Goal: Transaction & Acquisition: Purchase product/service

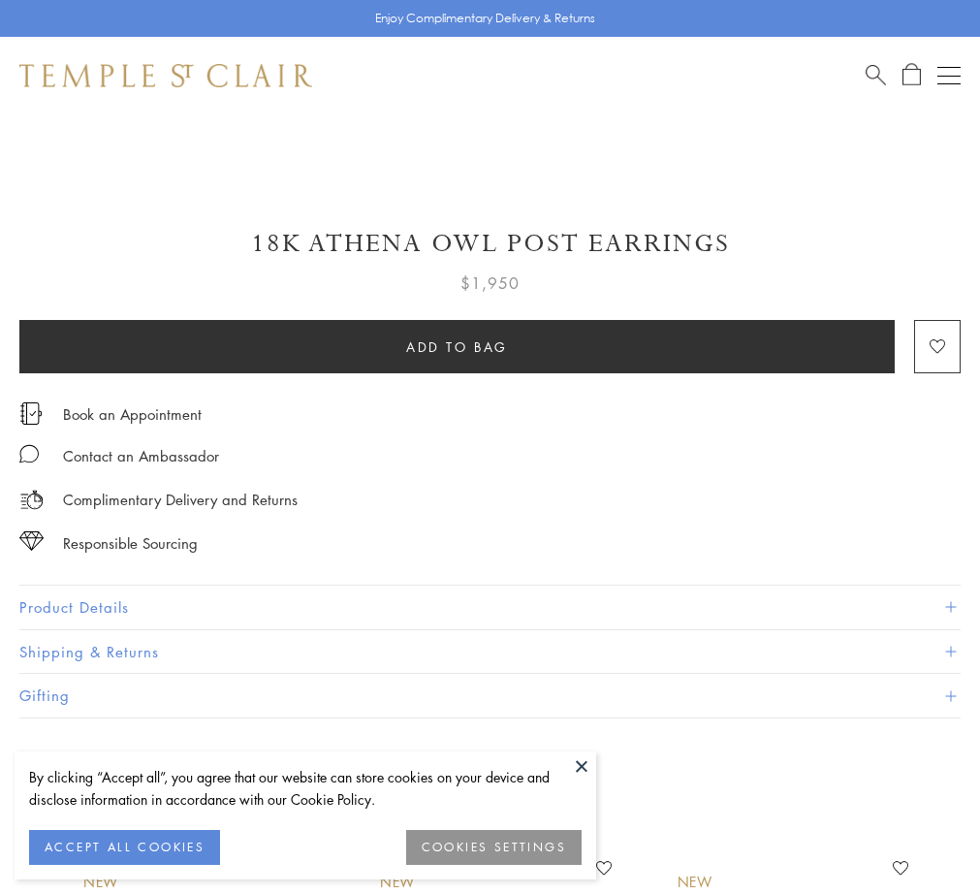
click at [870, 82] on span "Search" at bounding box center [876, 73] width 20 height 20
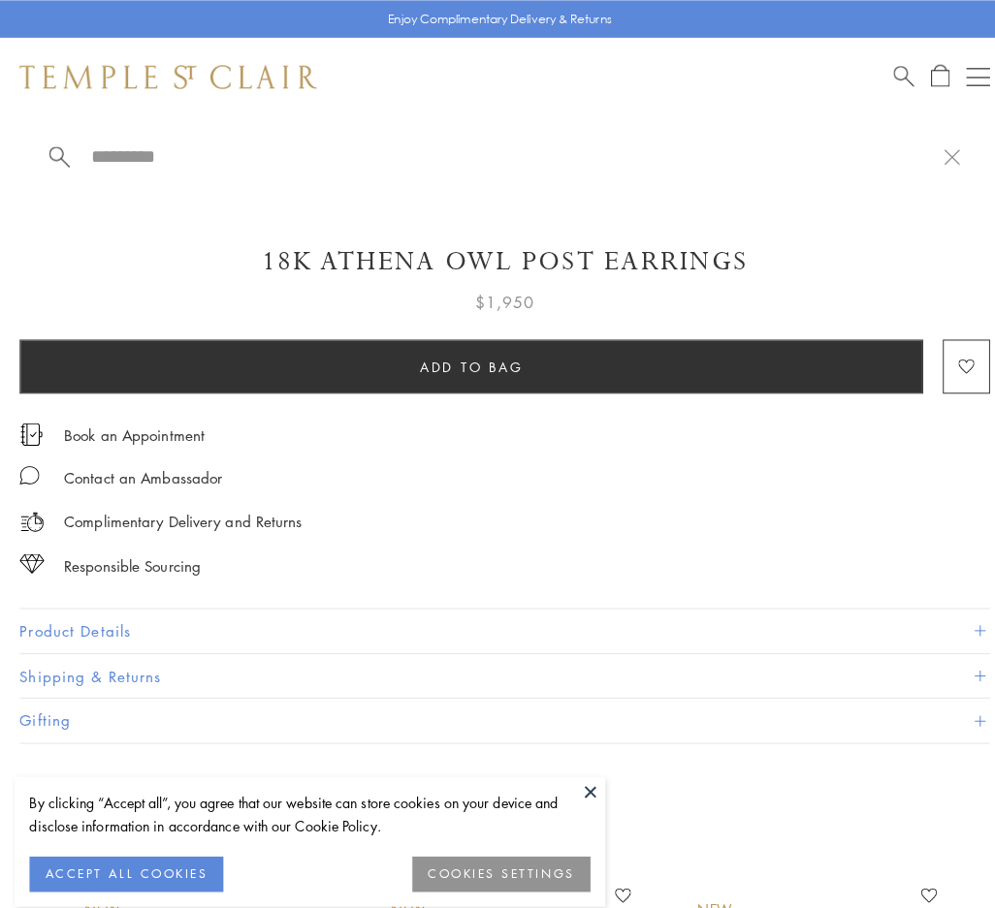
scroll to position [872, 0]
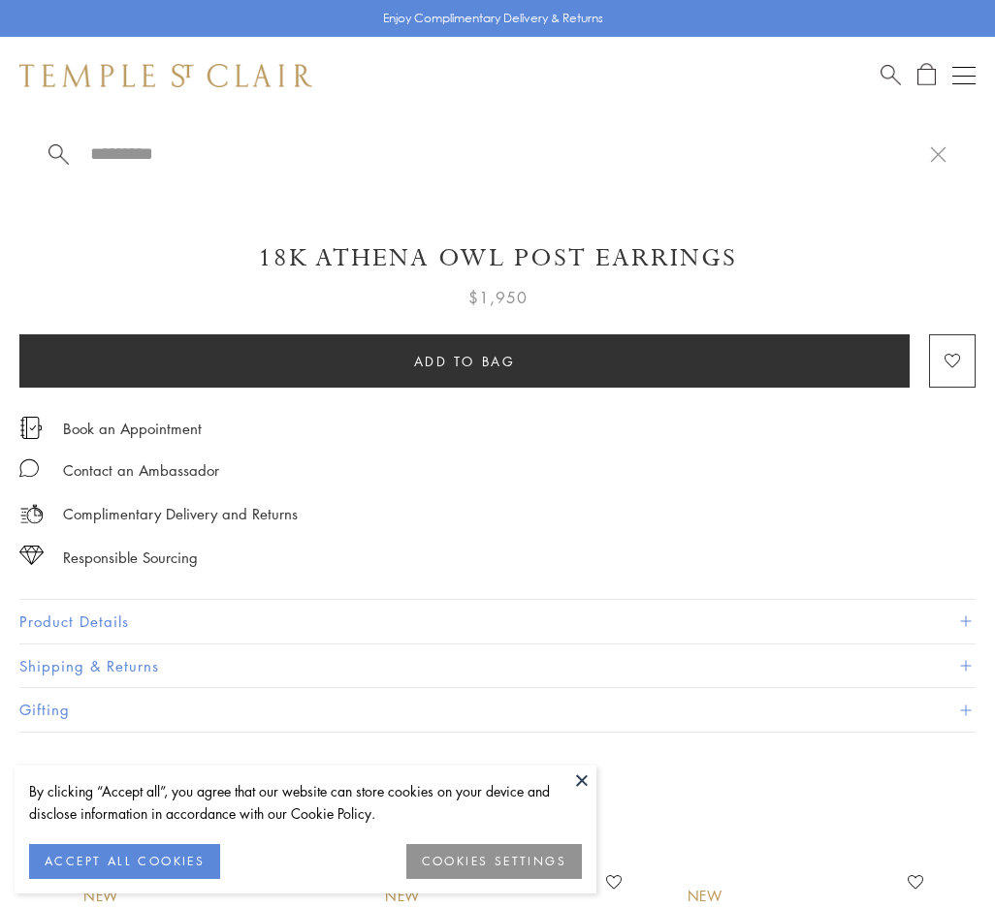
paste input "**********"
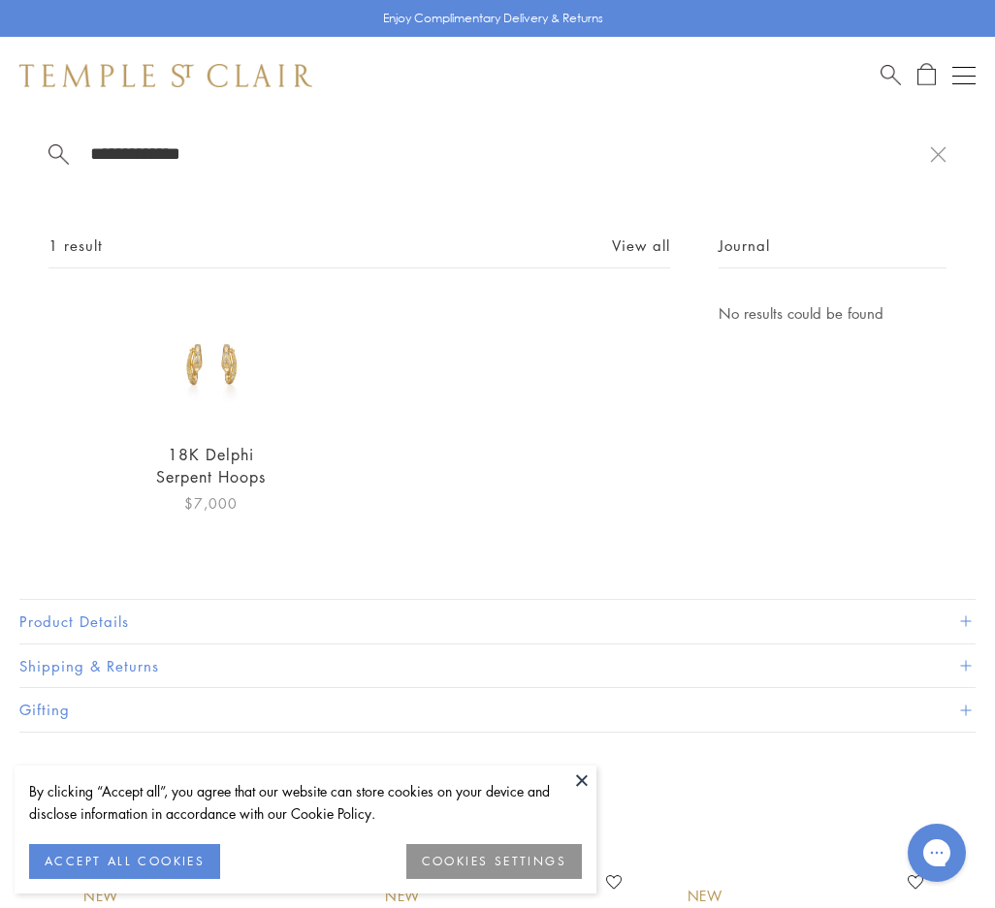
type input "**********"
click at [218, 391] on img at bounding box center [211, 363] width 124 height 124
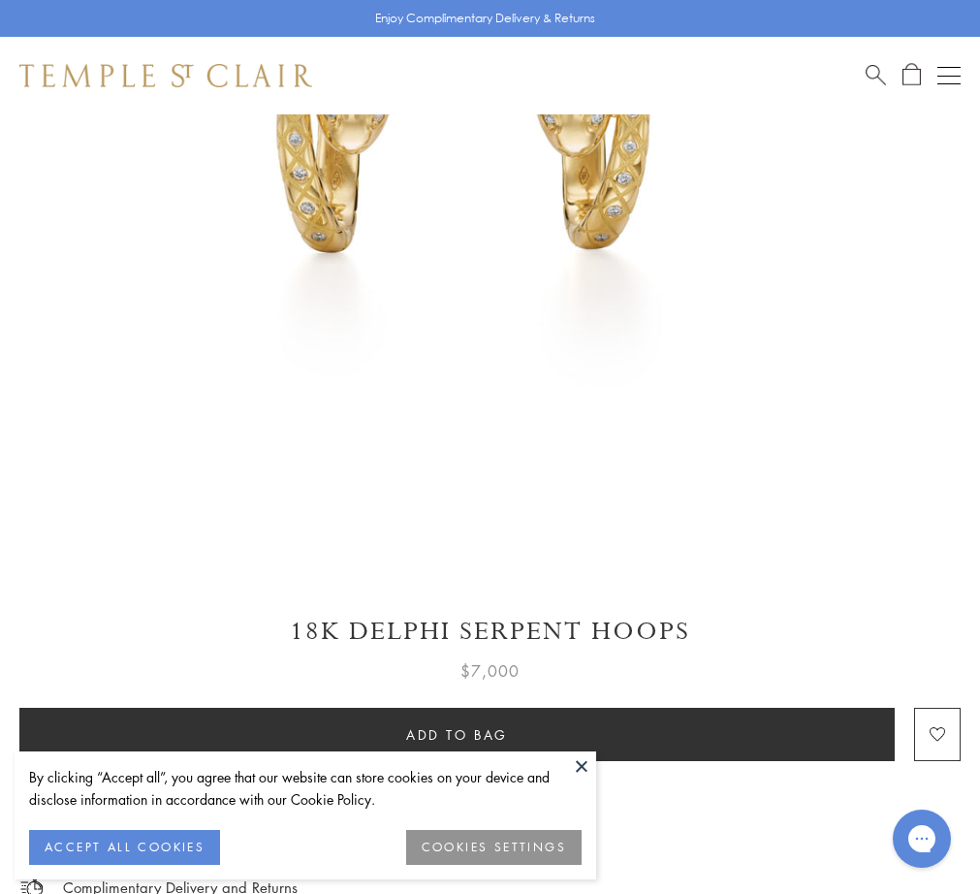
click at [585, 766] on button at bounding box center [581, 765] width 29 height 29
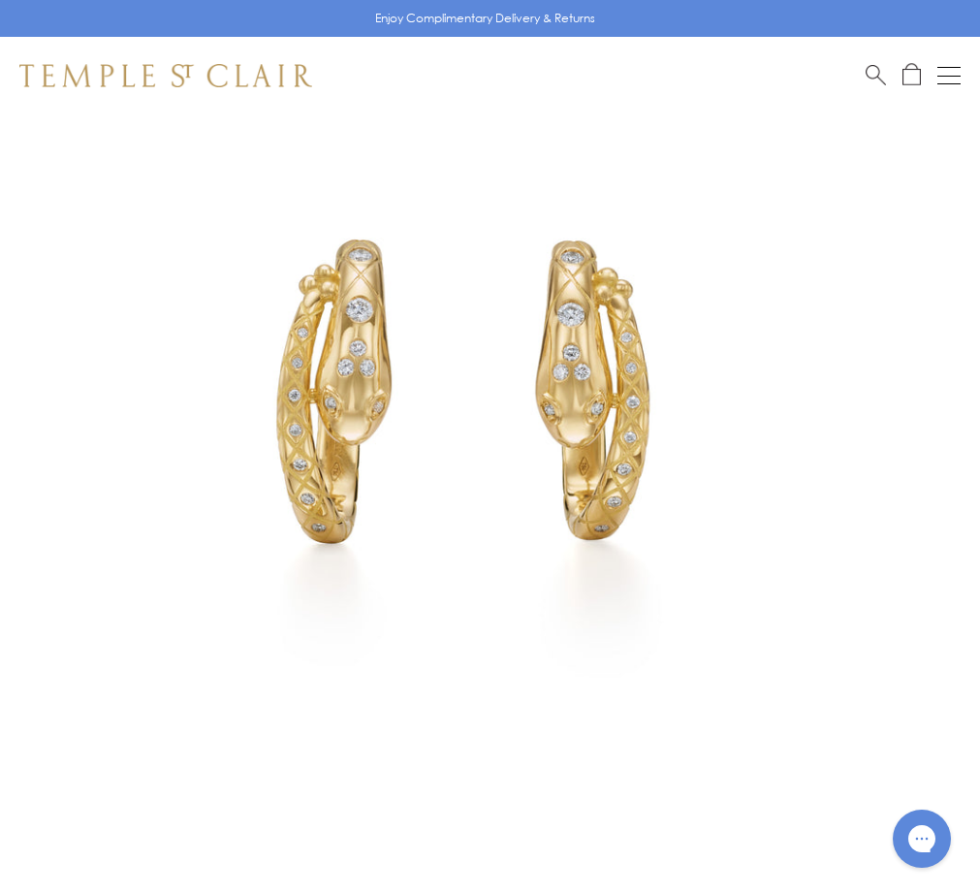
click at [668, 571] on img at bounding box center [461, 382] width 922 height 922
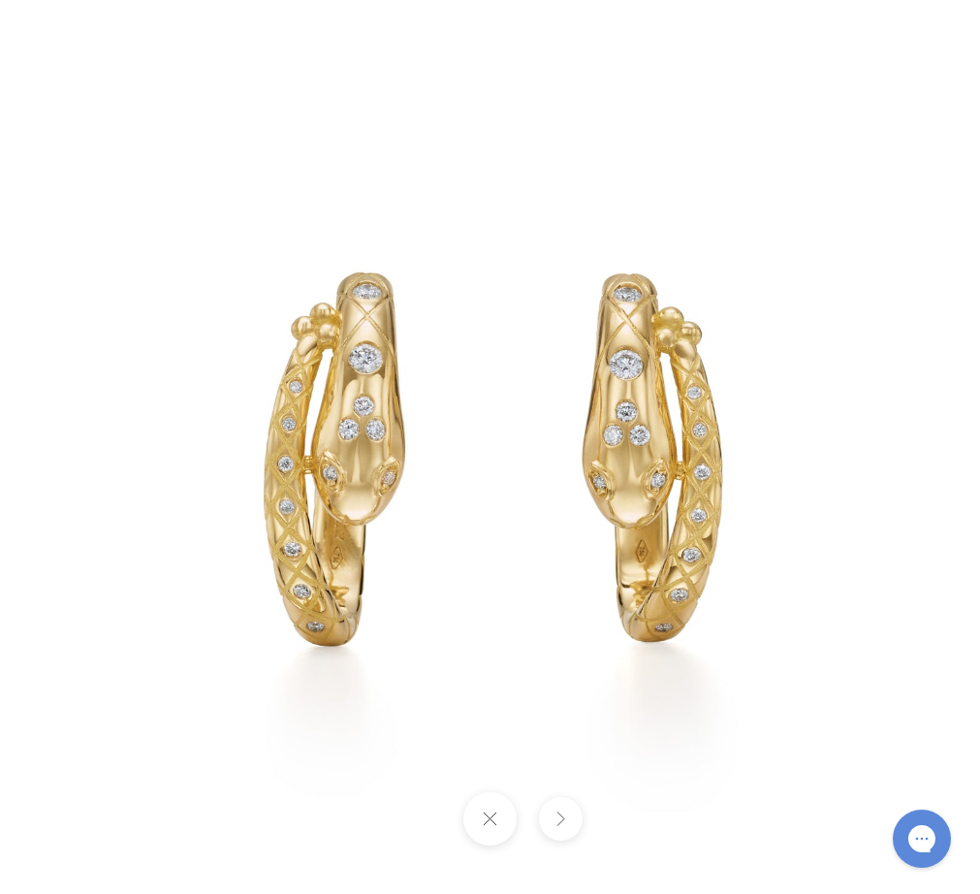
scroll to position [485, 0]
click at [560, 821] on button at bounding box center [561, 819] width 44 height 44
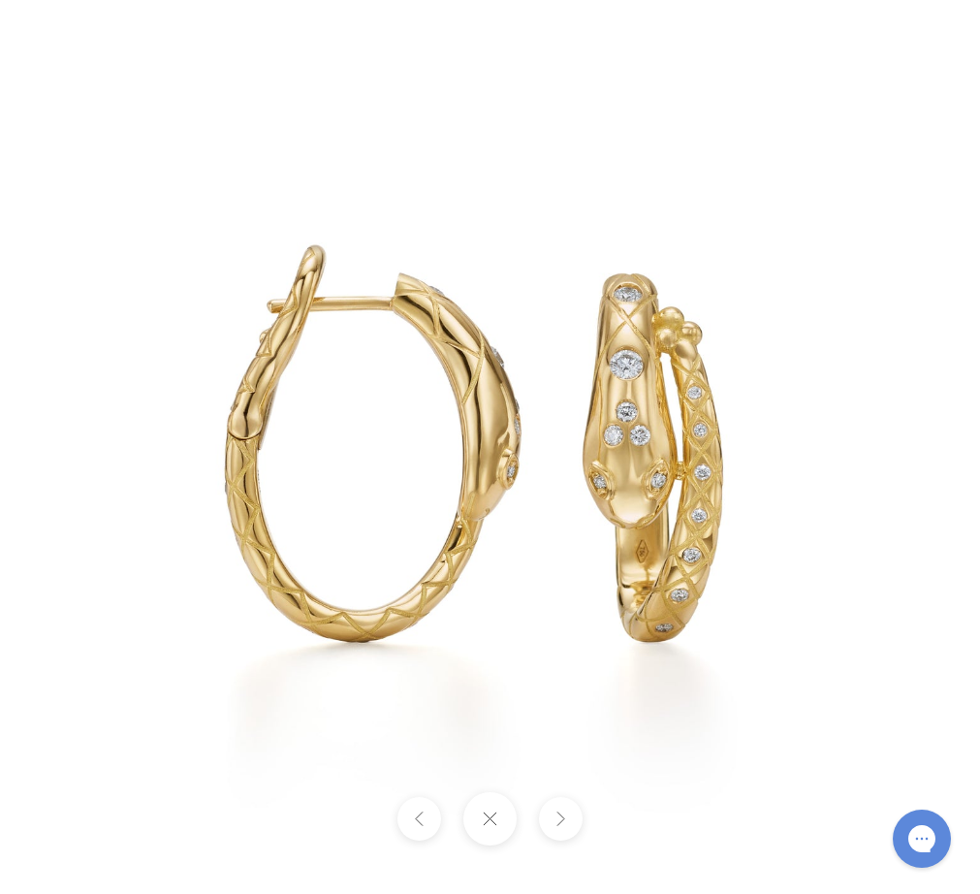
click at [560, 821] on button at bounding box center [561, 819] width 44 height 44
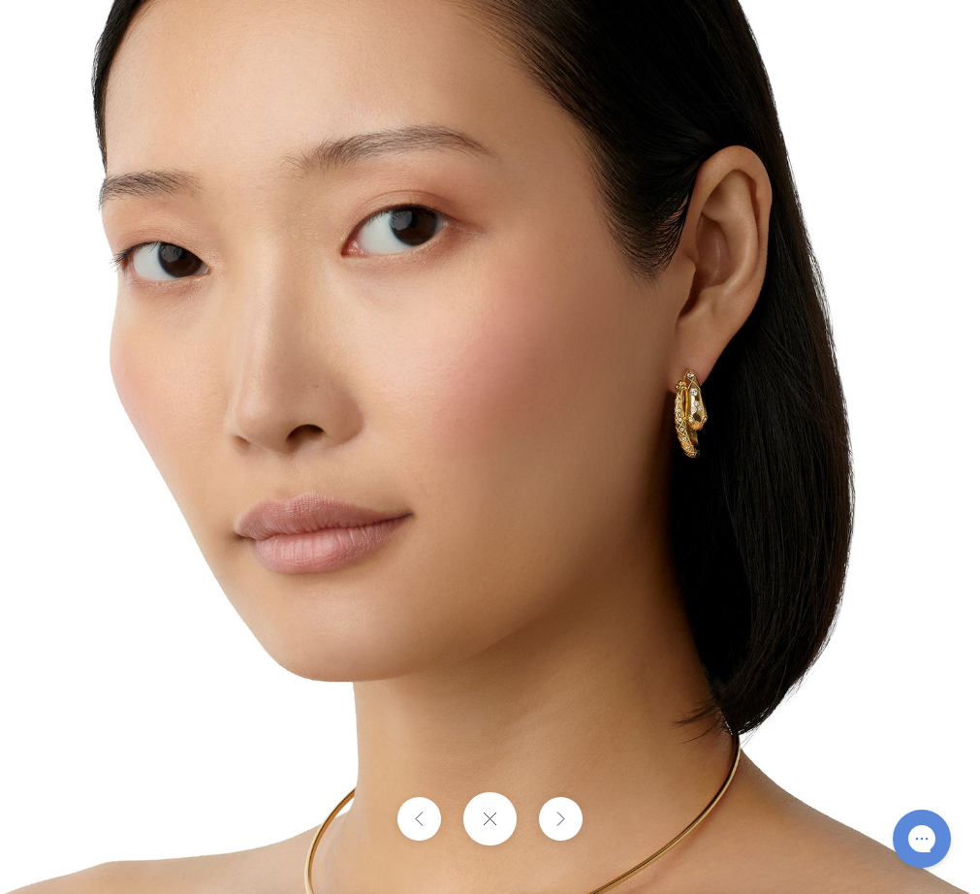
click at [557, 822] on button at bounding box center [561, 819] width 44 height 44
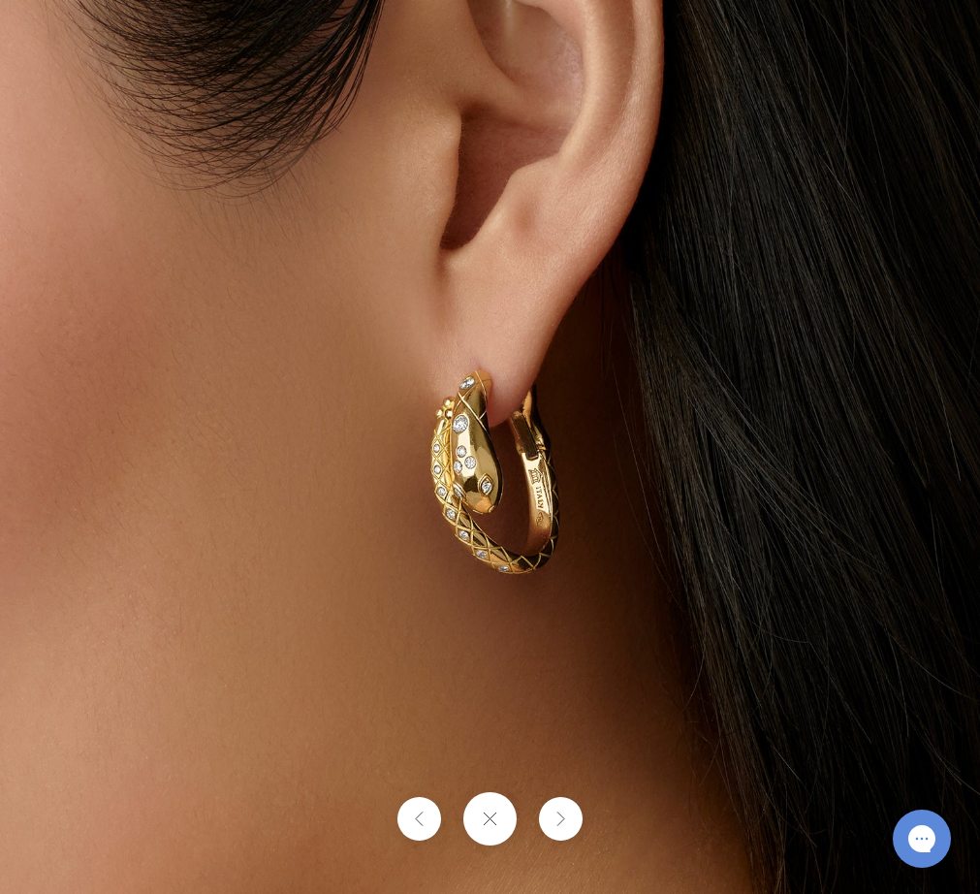
click at [561, 821] on button at bounding box center [561, 819] width 44 height 44
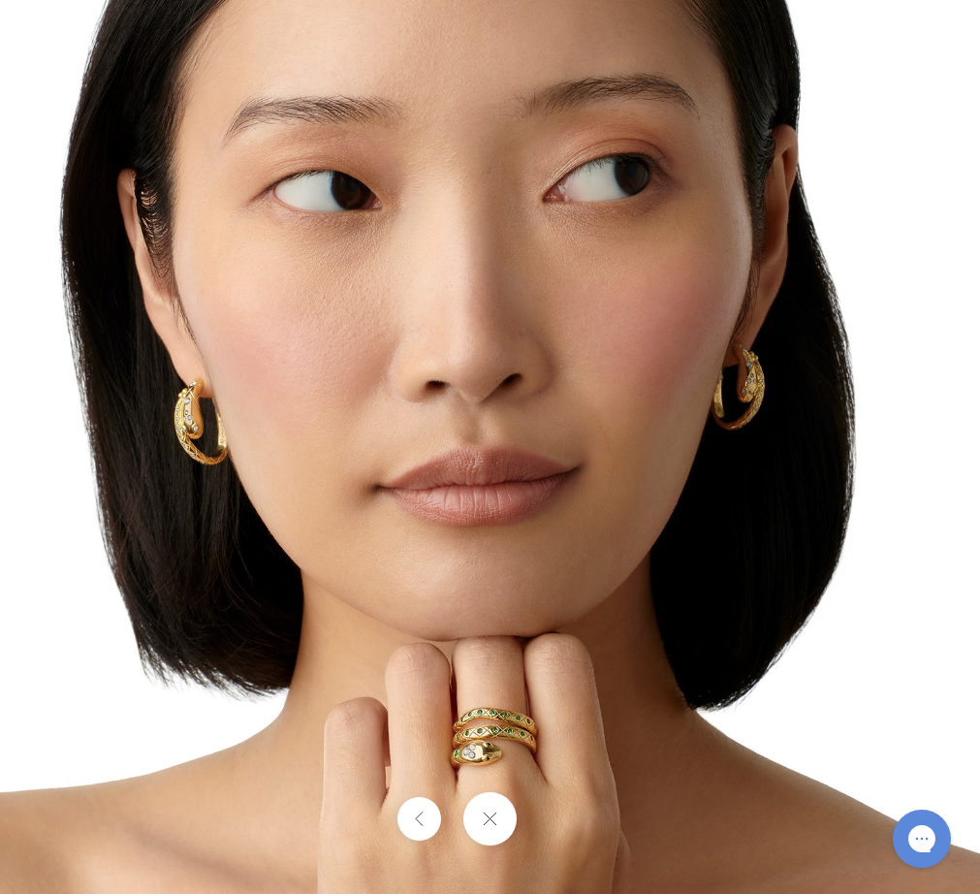
click at [562, 823] on div at bounding box center [490, 818] width 980 height 53
click at [435, 813] on button at bounding box center [419, 819] width 44 height 44
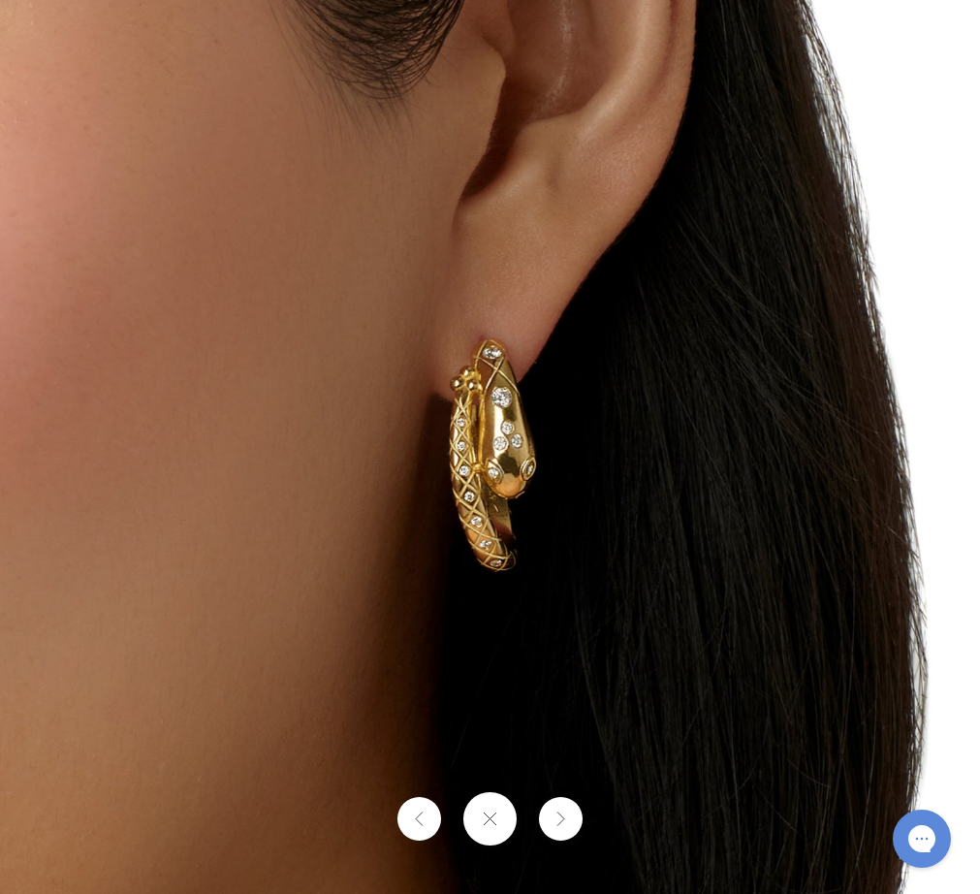
click at [435, 813] on button at bounding box center [419, 819] width 44 height 44
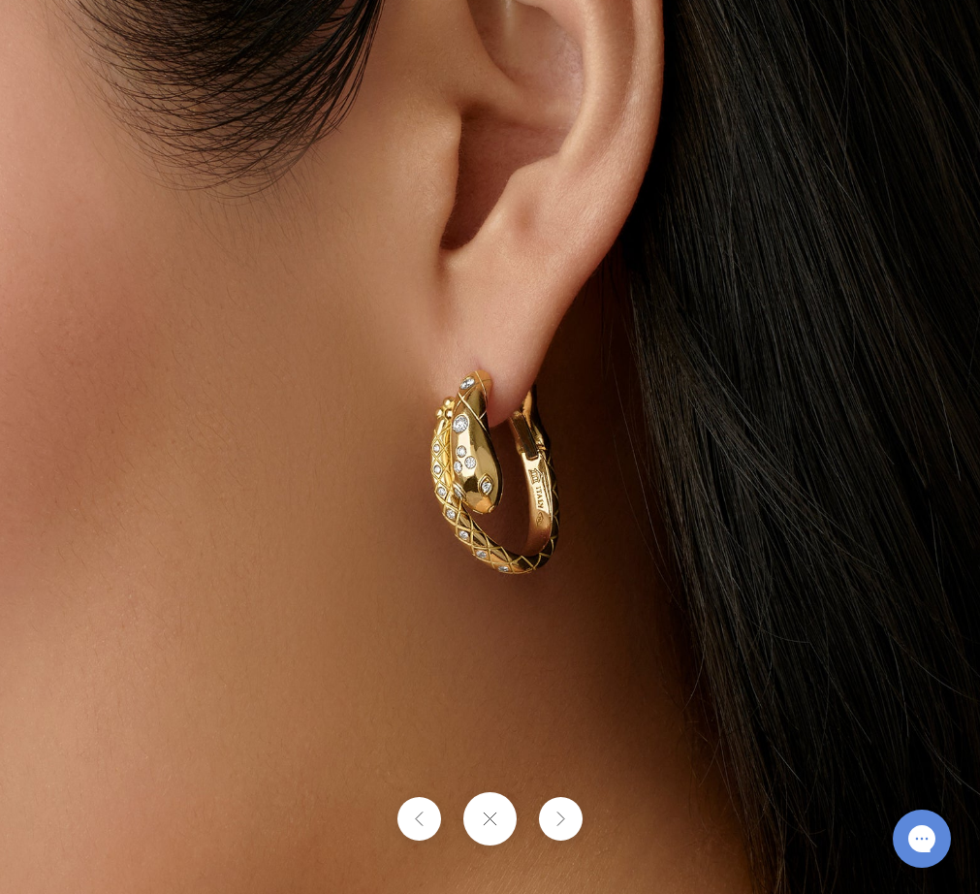
click at [435, 813] on button at bounding box center [419, 819] width 44 height 44
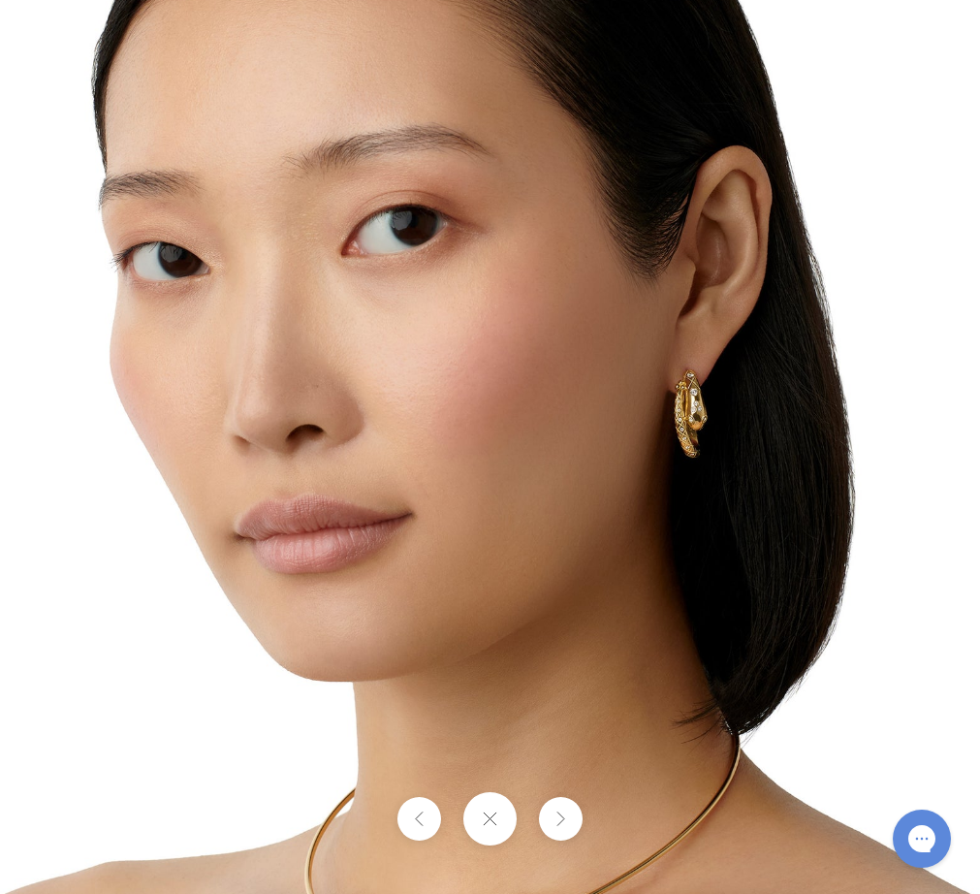
click at [435, 813] on button at bounding box center [419, 819] width 44 height 44
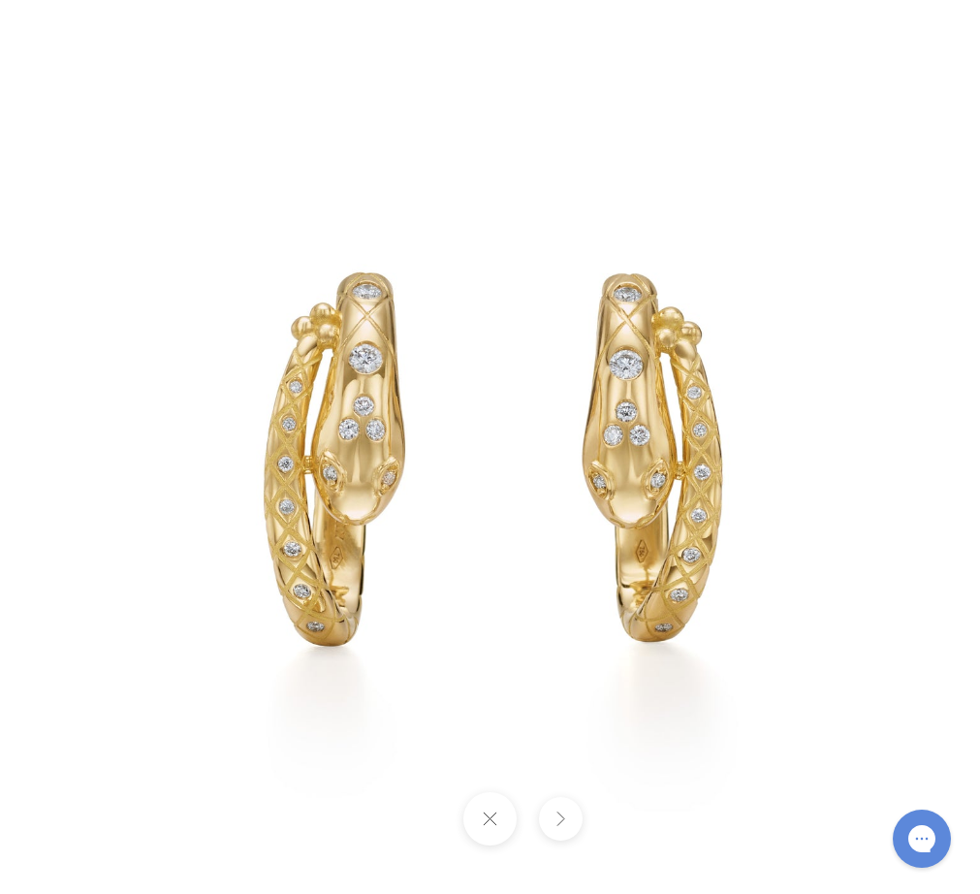
click at [551, 823] on button at bounding box center [561, 819] width 44 height 44
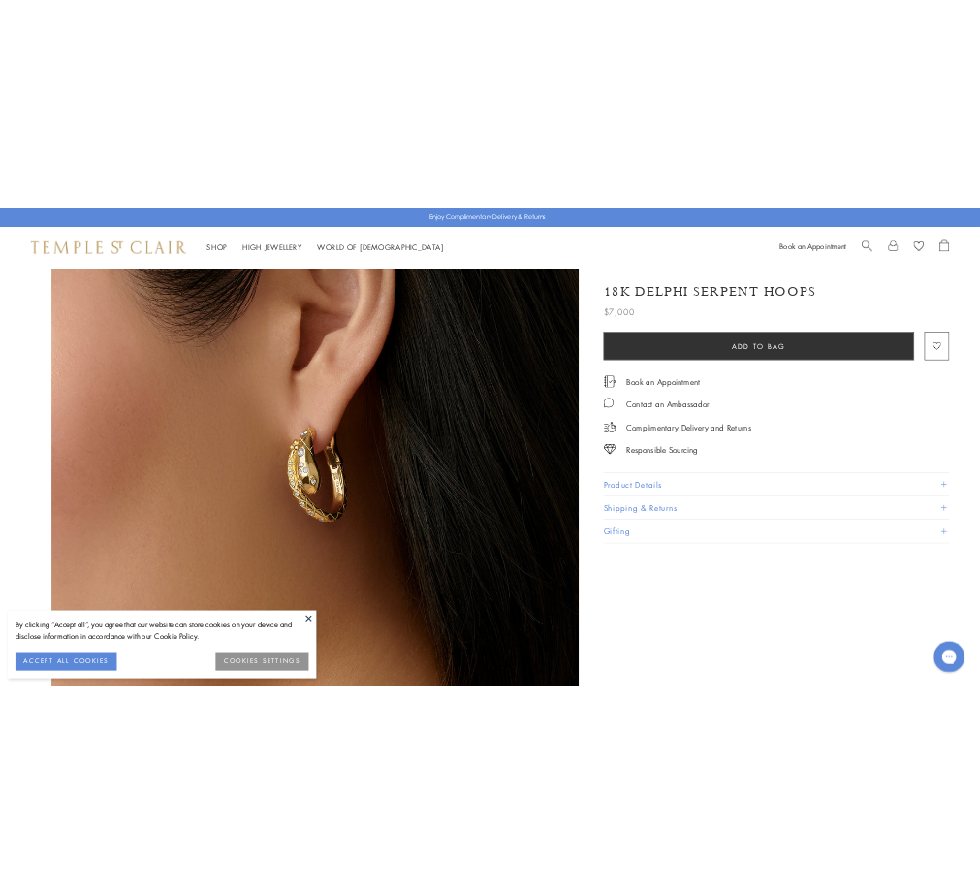
scroll to position [2846, 0]
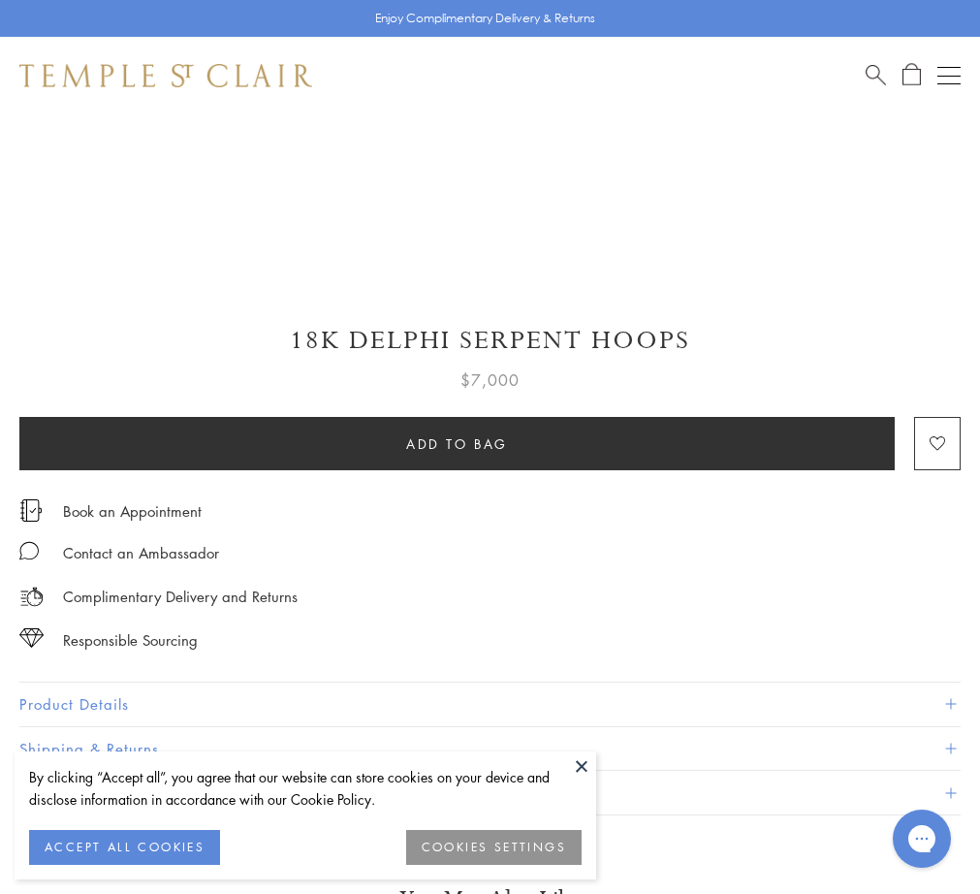
click at [422, 339] on h1 "18K Delphi Serpent Hoops" at bounding box center [489, 341] width 941 height 34
click at [305, 334] on h1 "18K Delphi Serpent Hoops" at bounding box center [489, 341] width 941 height 34
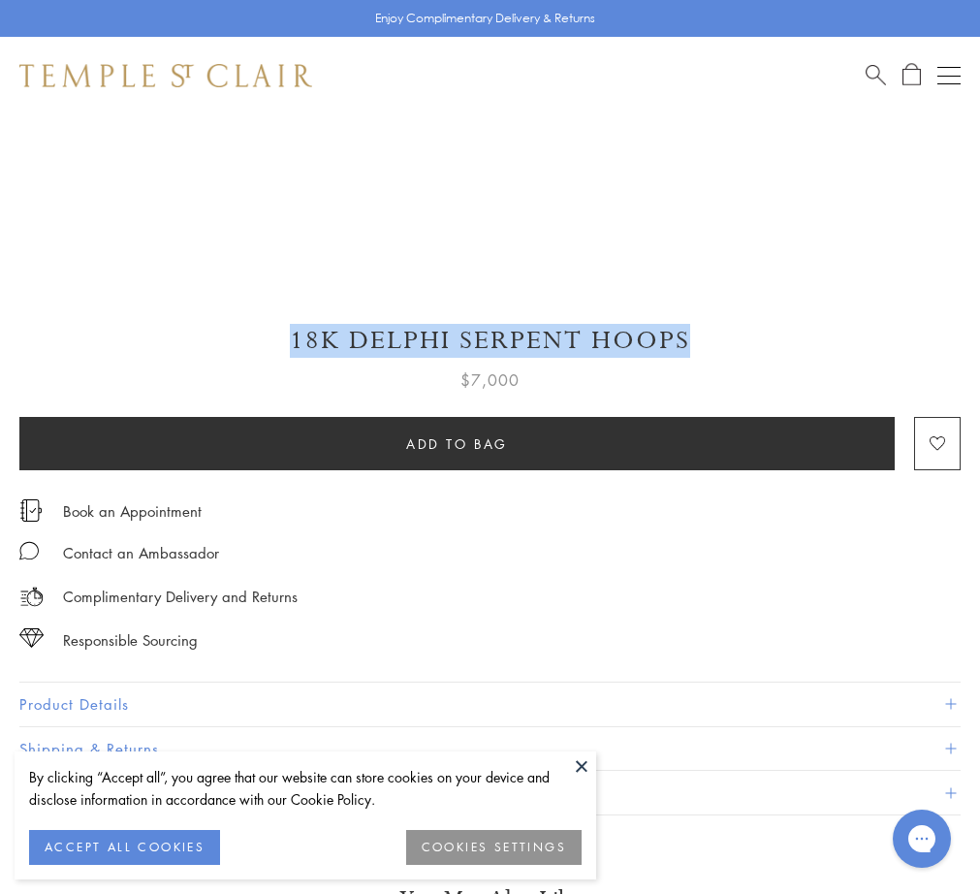
click at [305, 334] on h1 "18K Delphi Serpent Hoops" at bounding box center [489, 341] width 941 height 34
copy div "18K Delphi Serpent Hoops"
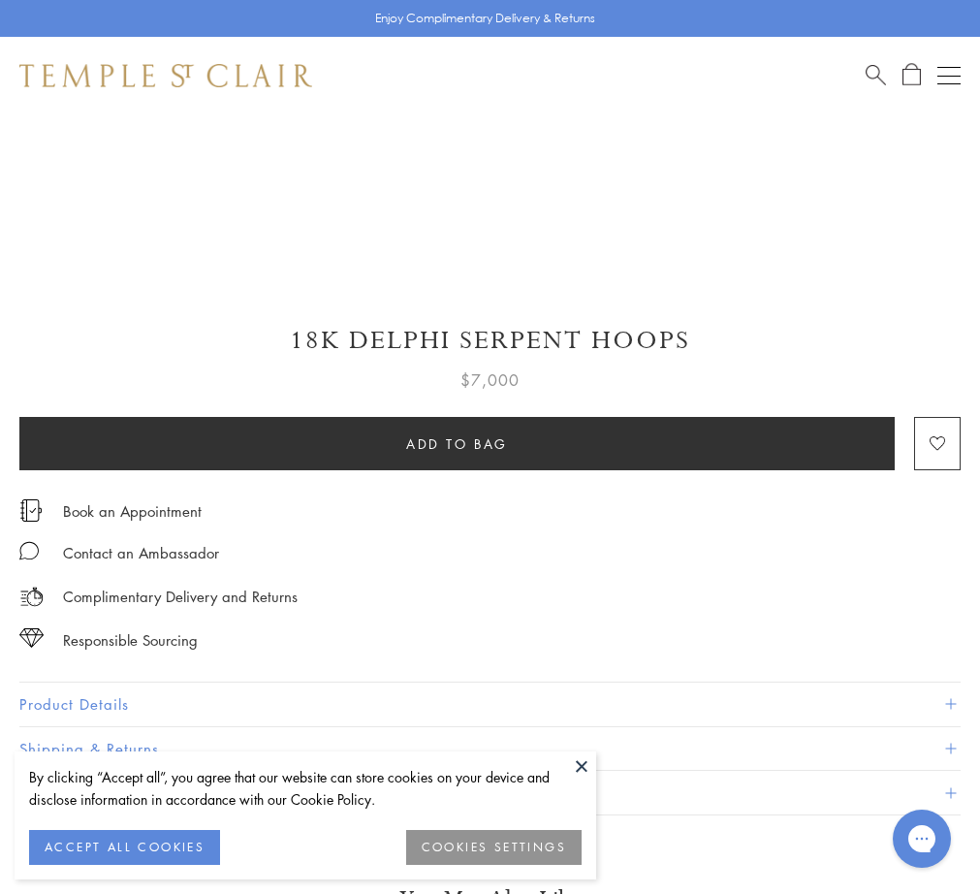
click at [559, 565] on div "Complimentary Delivery and Returns" at bounding box center [489, 587] width 941 height 44
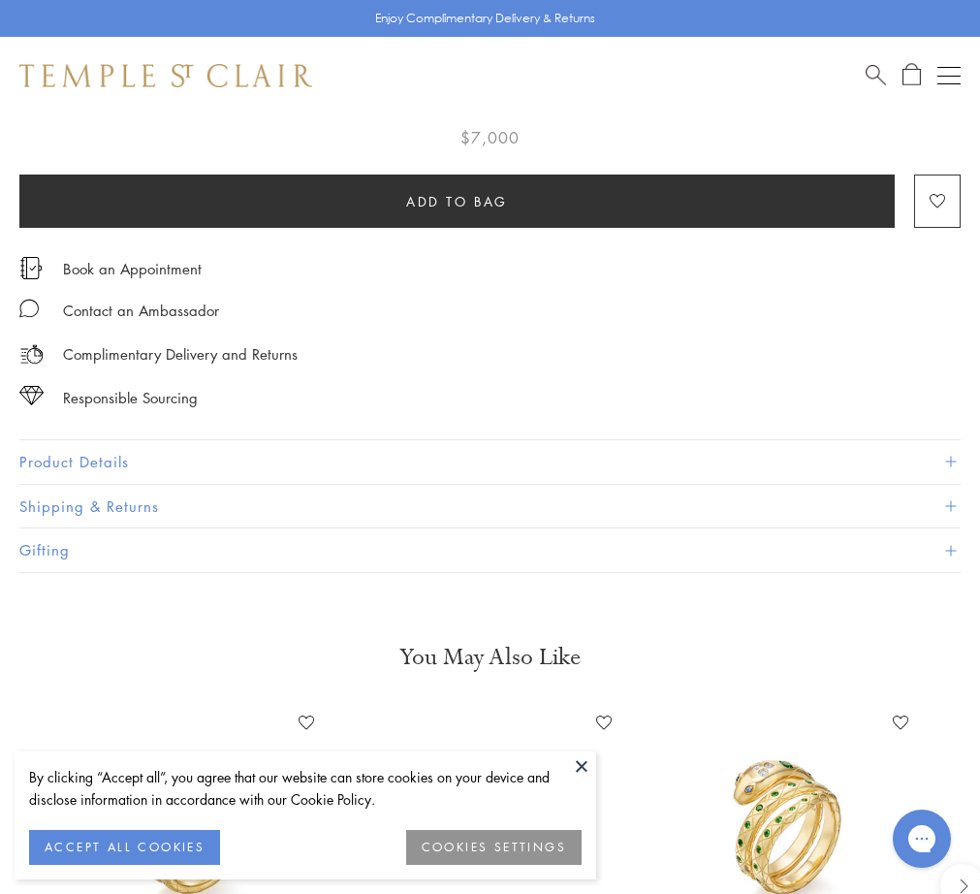
scroll to position [1066, 0]
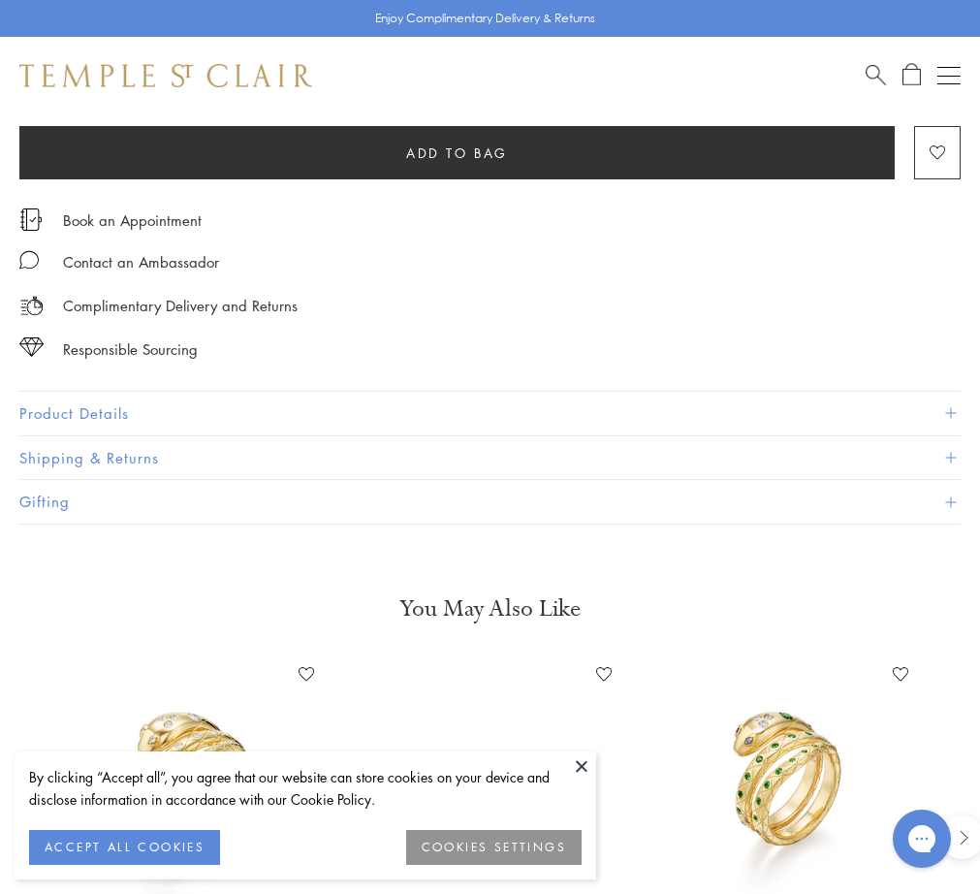
click at [149, 404] on button "Product Details" at bounding box center [489, 414] width 941 height 44
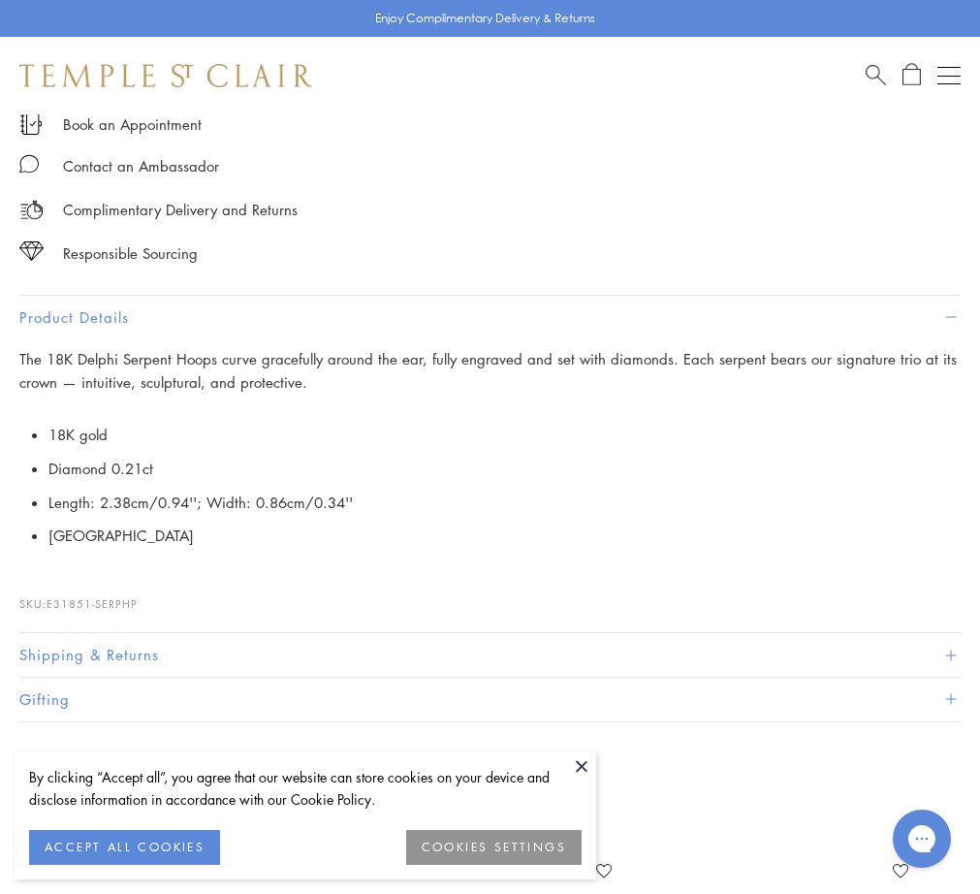
scroll to position [1163, 0]
click at [156, 376] on span "The 18K Delphi Serpent Hoops curve gracefully around the ear, fully engraved an…" at bounding box center [487, 370] width 937 height 44
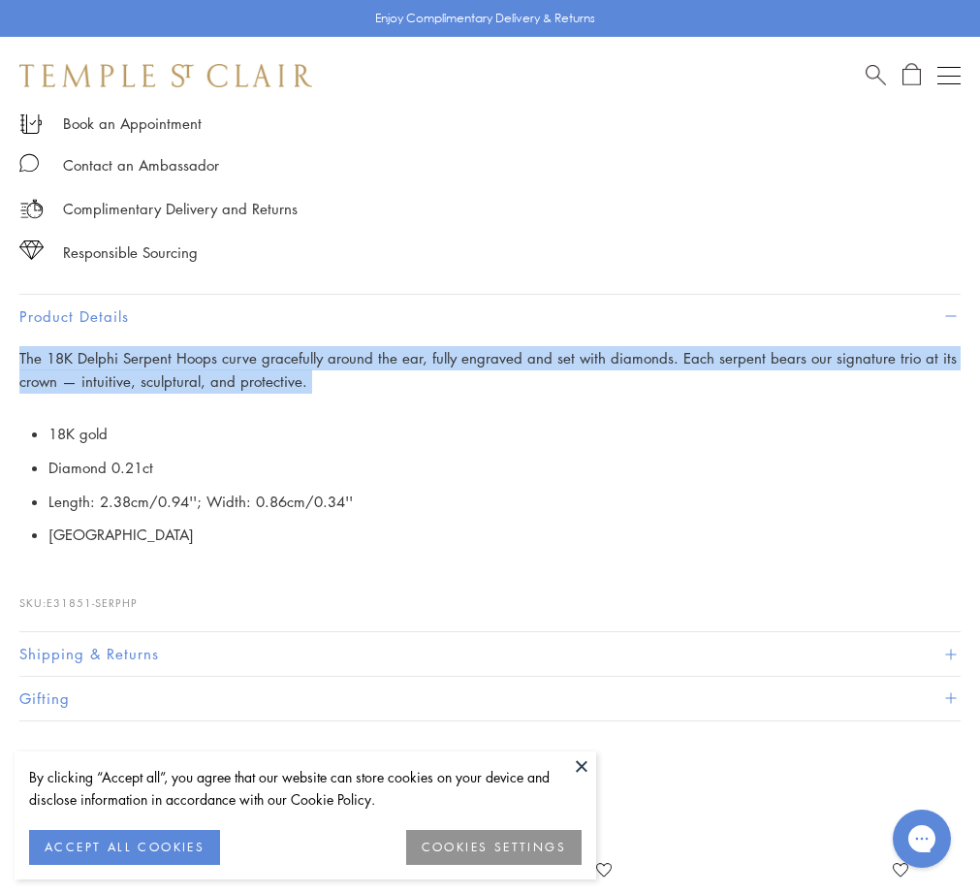
click at [156, 376] on span "The 18K Delphi Serpent Hoops curve gracefully around the ear, fully engraved an…" at bounding box center [487, 370] width 937 height 44
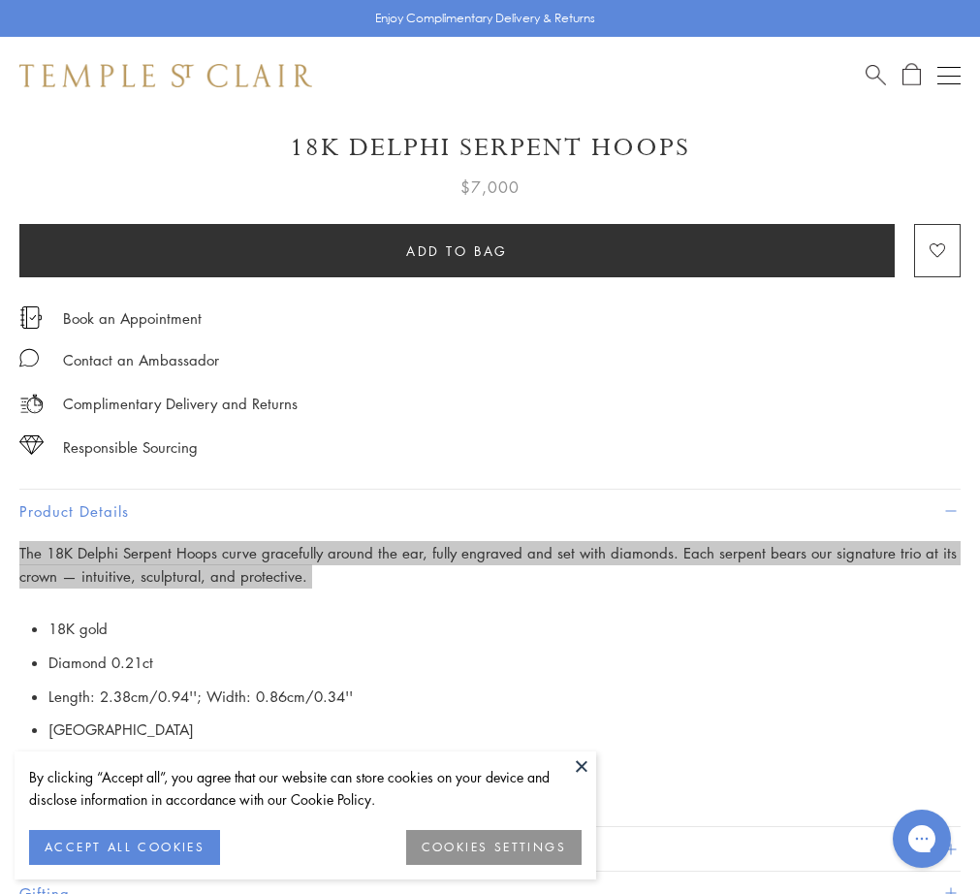
scroll to position [969, 0]
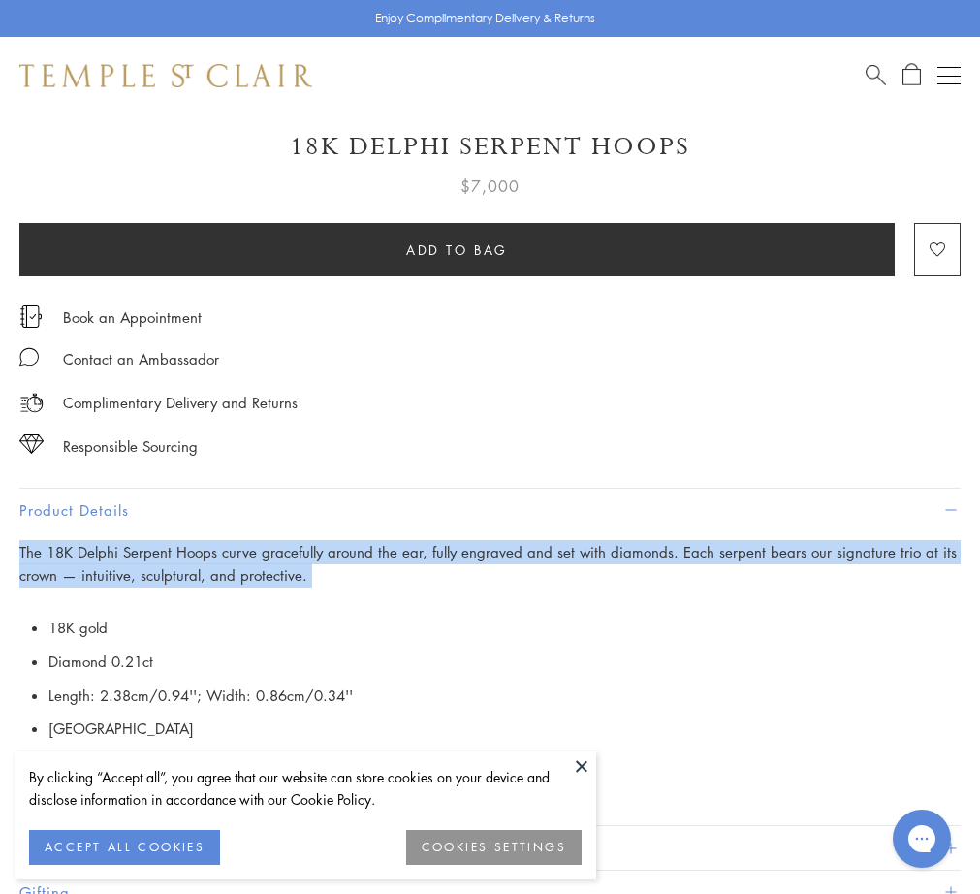
click at [581, 767] on button at bounding box center [581, 765] width 29 height 29
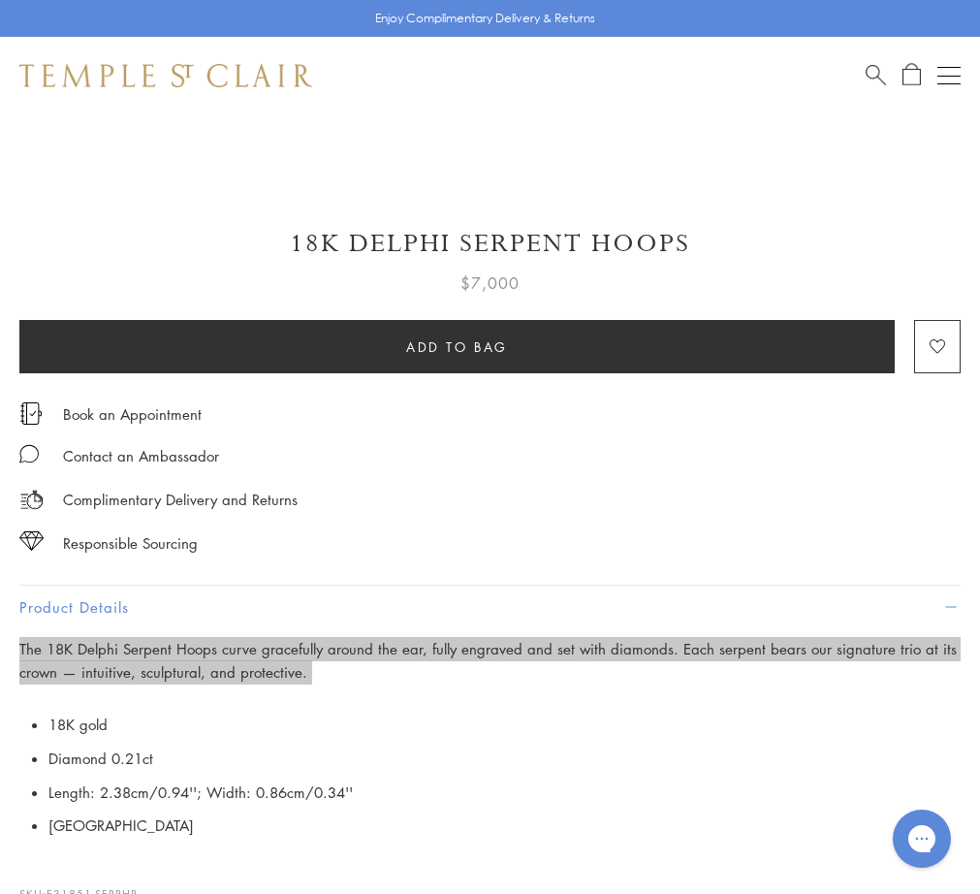
scroll to position [775, 0]
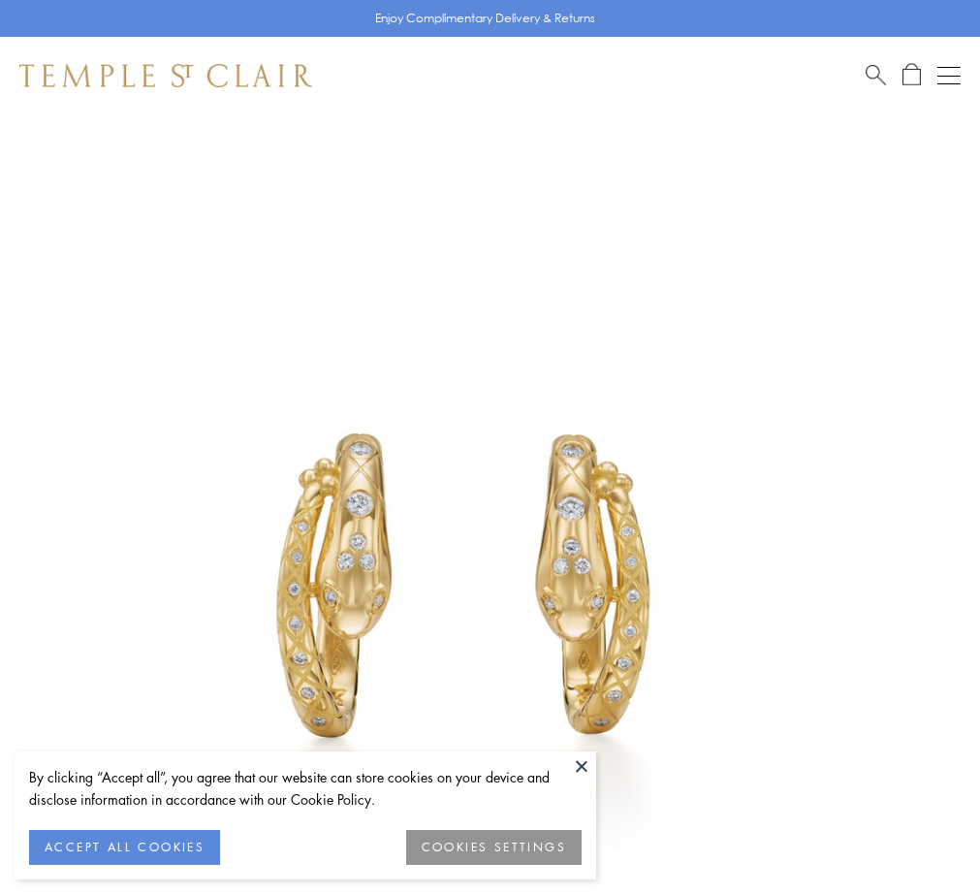
drag, startPoint x: 0, startPoint y: 0, endPoint x: 881, endPoint y: 76, distance: 884.4
click at [881, 76] on span "Search" at bounding box center [876, 73] width 20 height 20
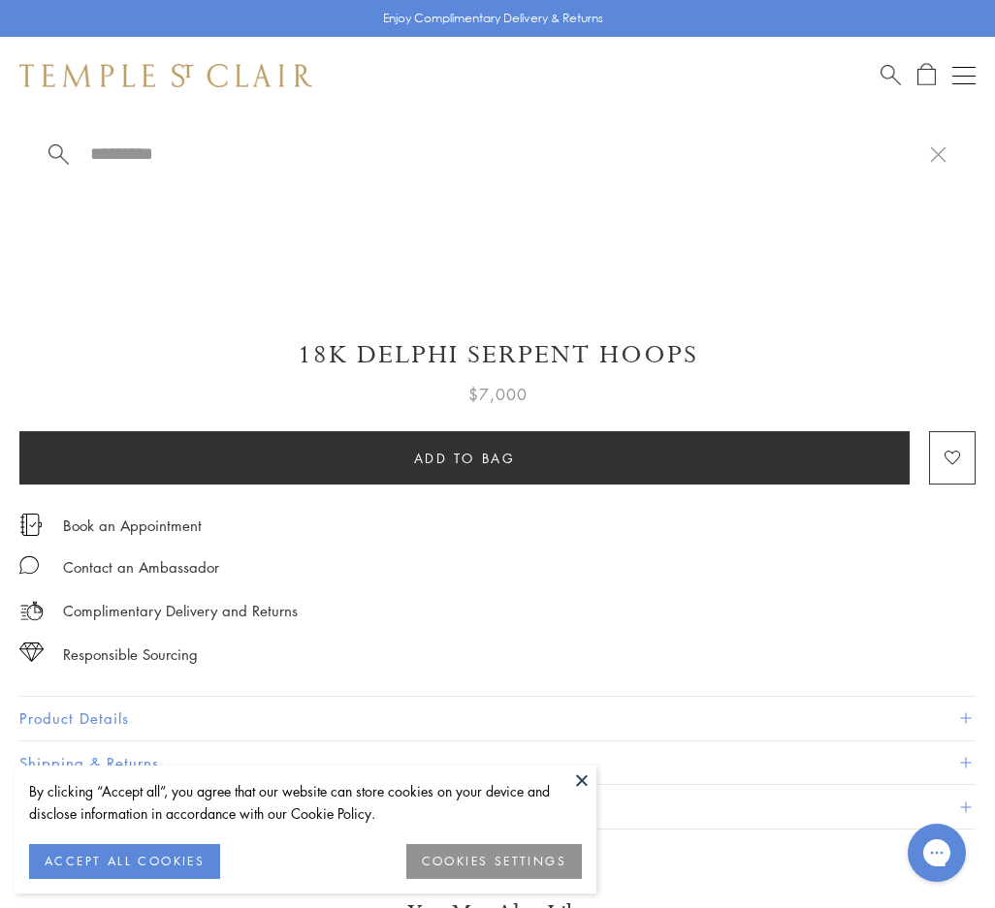
paste input "**********"
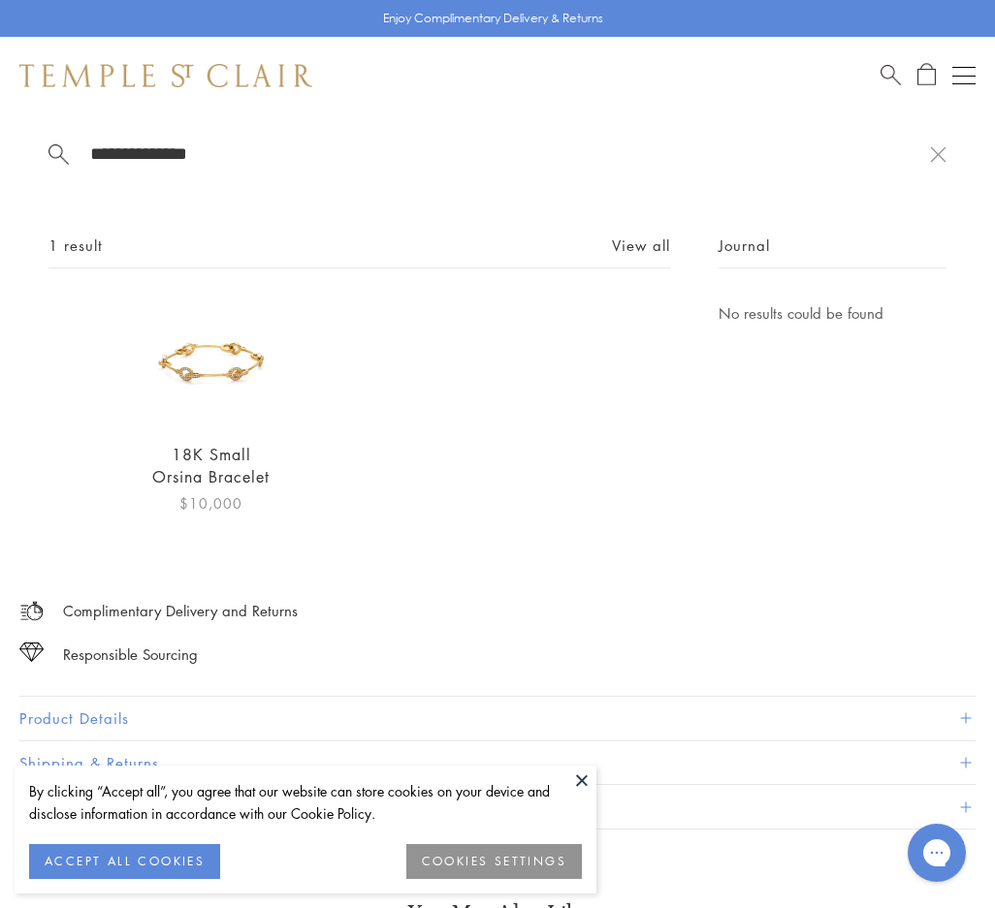
type input "**********"
click at [237, 367] on img at bounding box center [211, 363] width 124 height 124
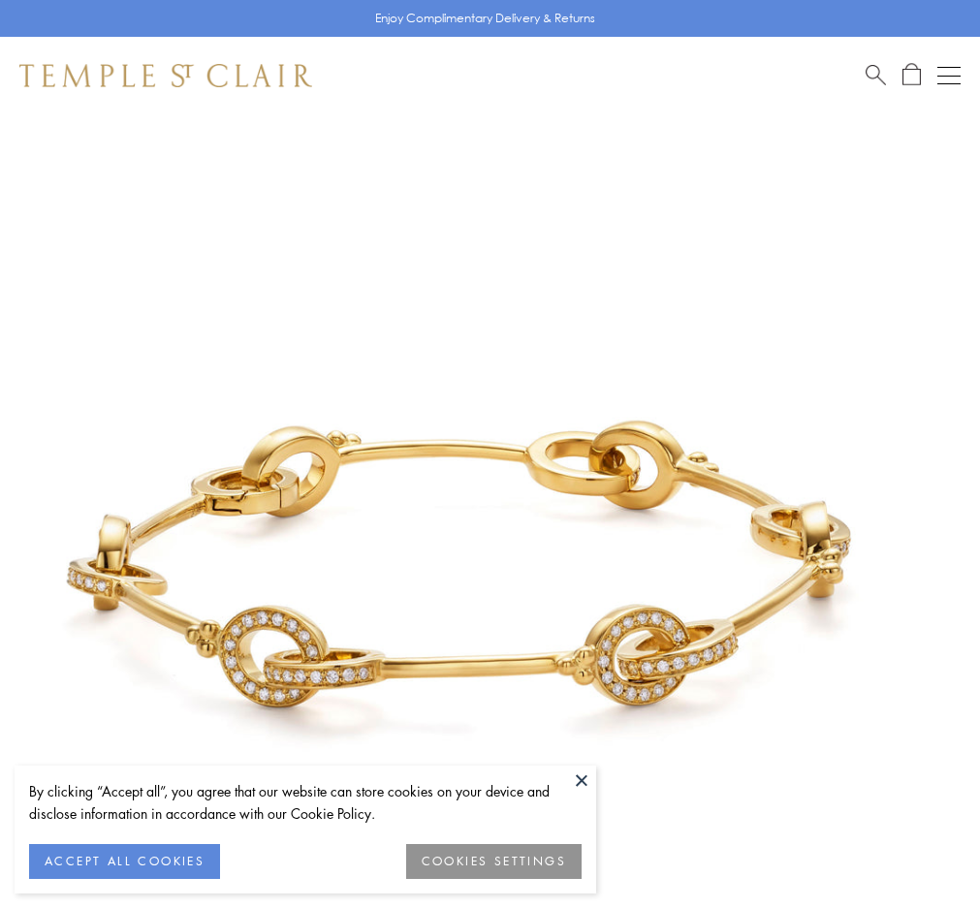
click at [672, 520] on img at bounding box center [461, 575] width 922 height 922
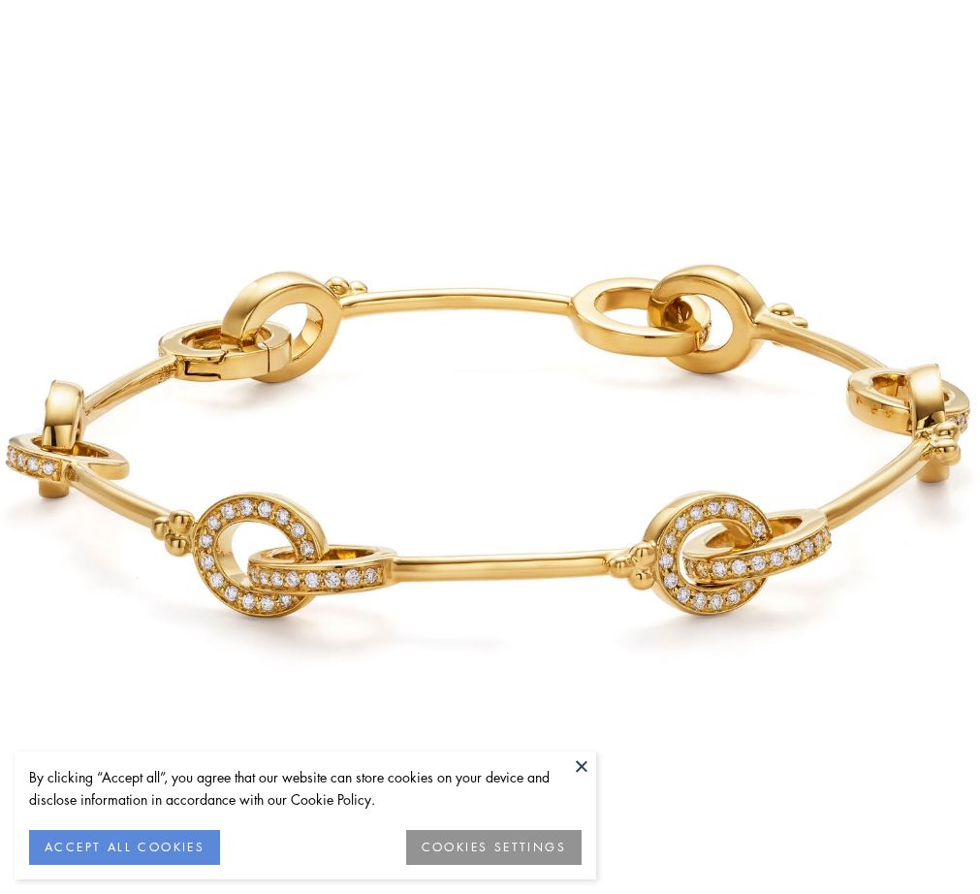
click at [580, 781] on div "By clicking “Accept all”, you agree that our website can store cookies on your …" at bounding box center [305, 788] width 553 height 45
click at [81, 859] on button "ACCEPT ALL COOKIES" at bounding box center [124, 847] width 191 height 35
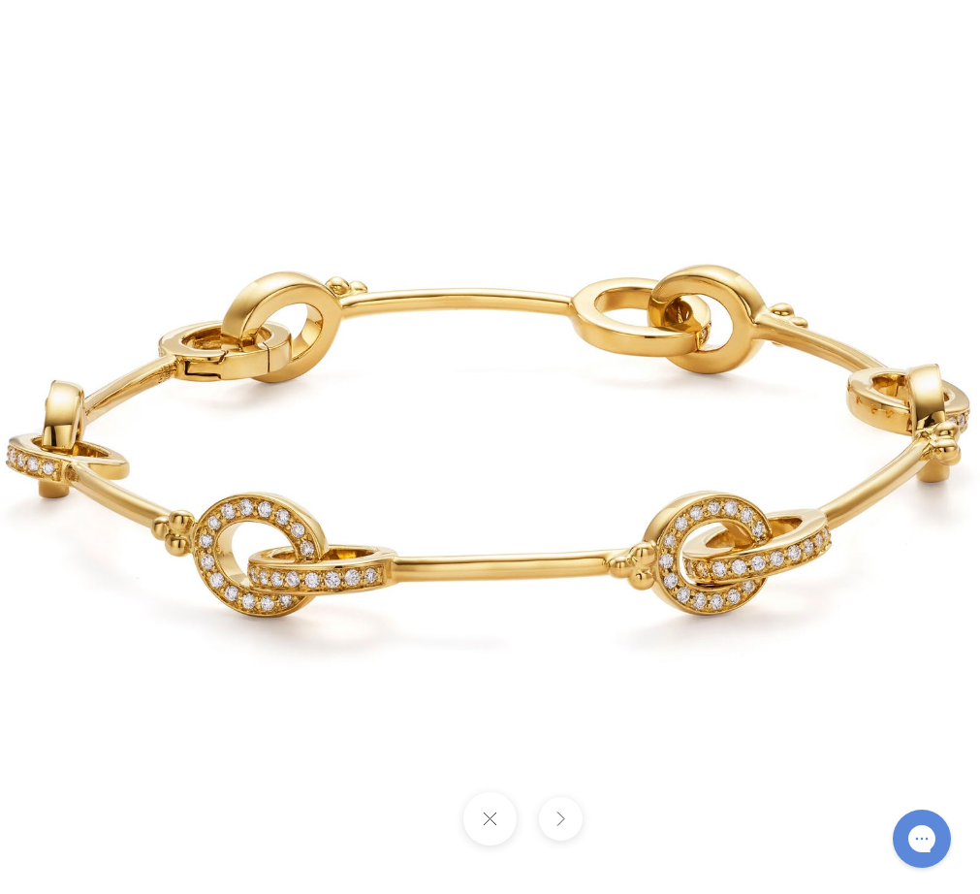
click at [433, 486] on img at bounding box center [490, 455] width 1134 height 1134
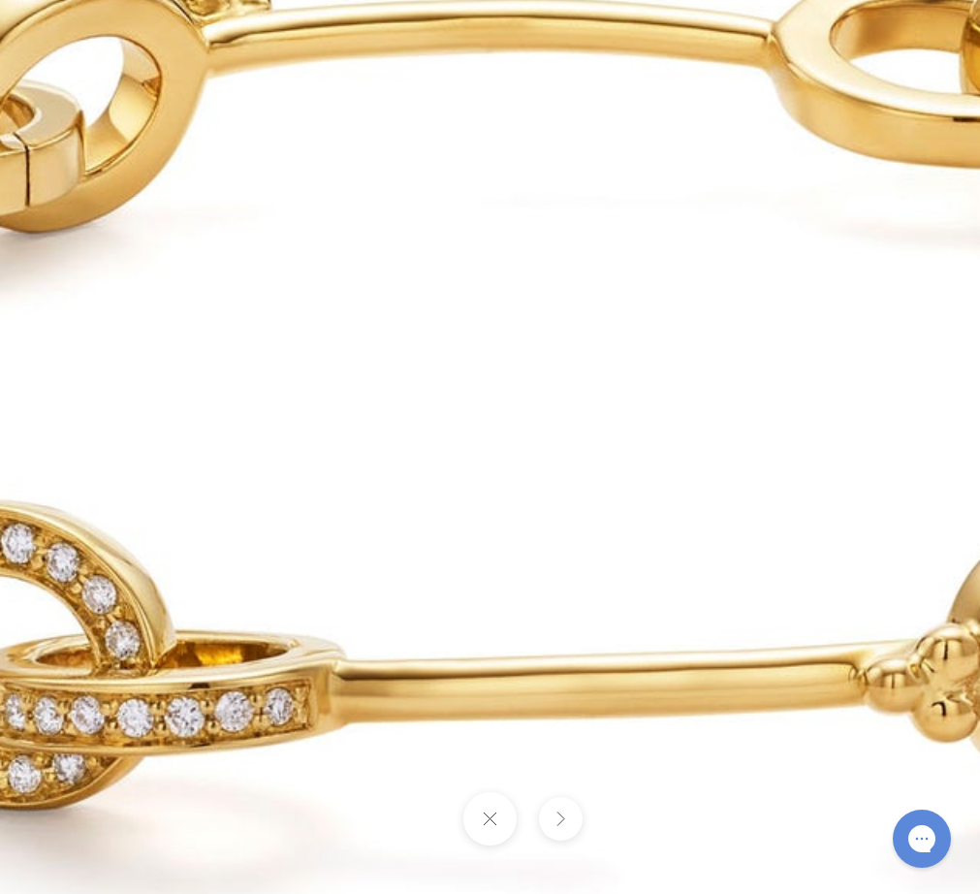
click at [433, 486] on img at bounding box center [574, 409] width 2792 height 2792
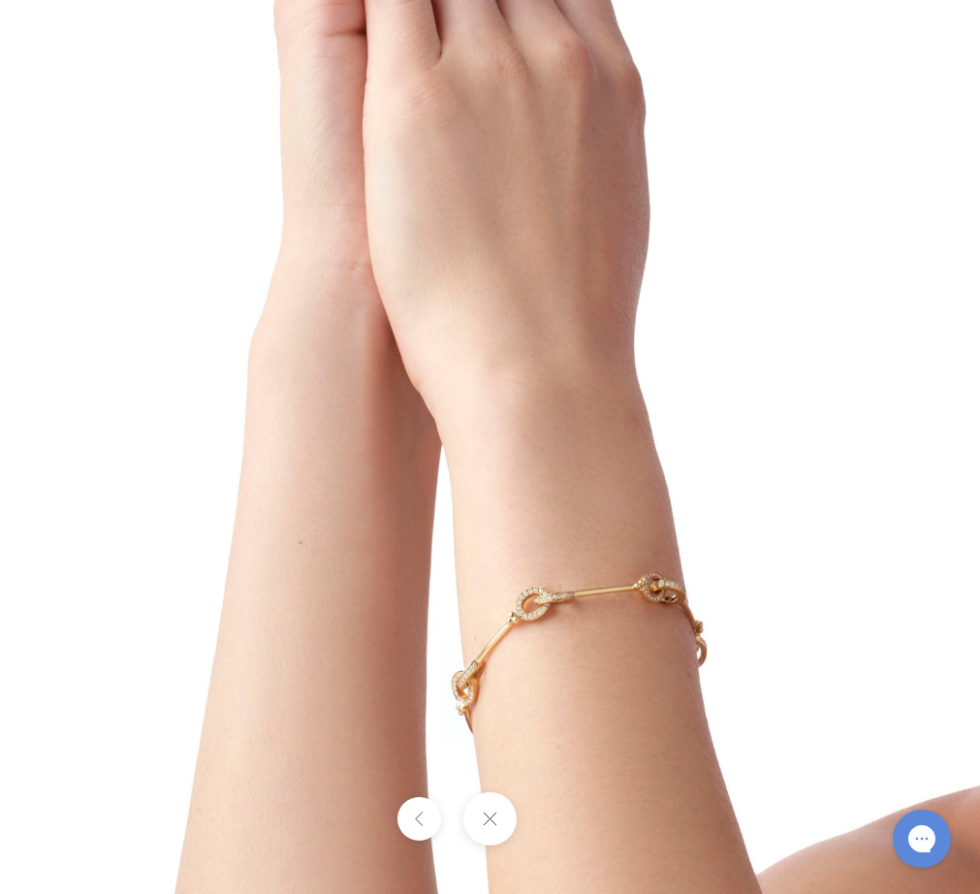
click at [491, 824] on button at bounding box center [489, 818] width 53 height 53
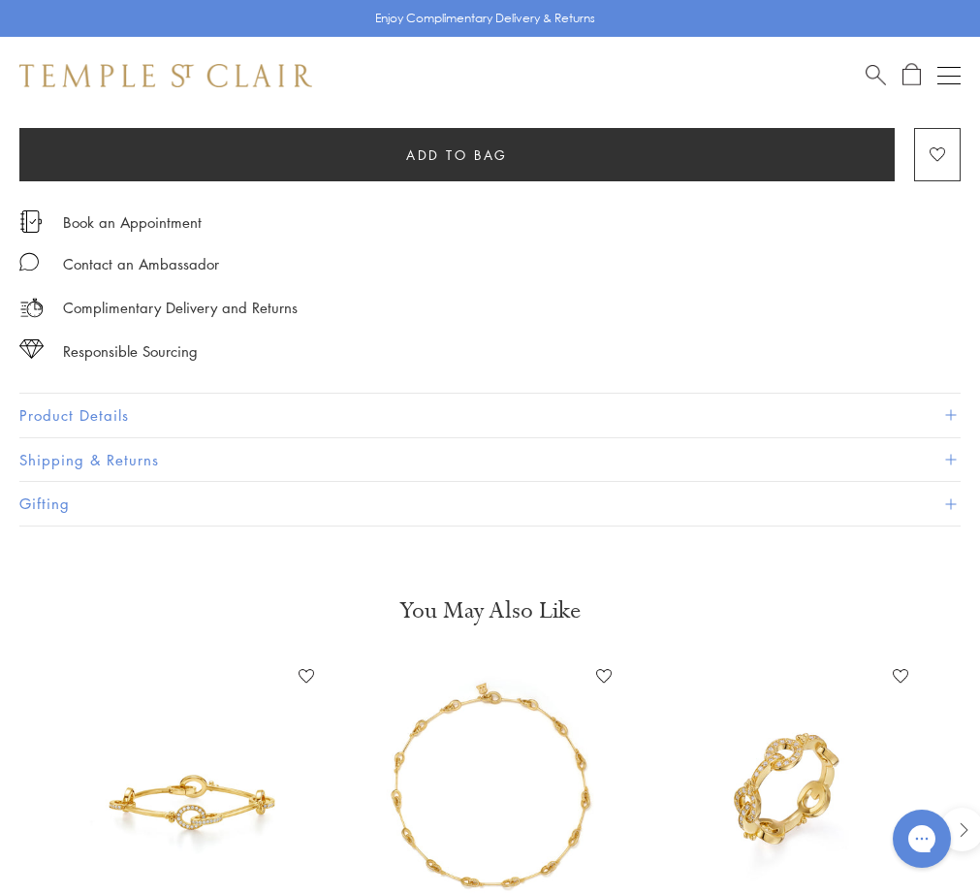
scroll to position [1066, 0]
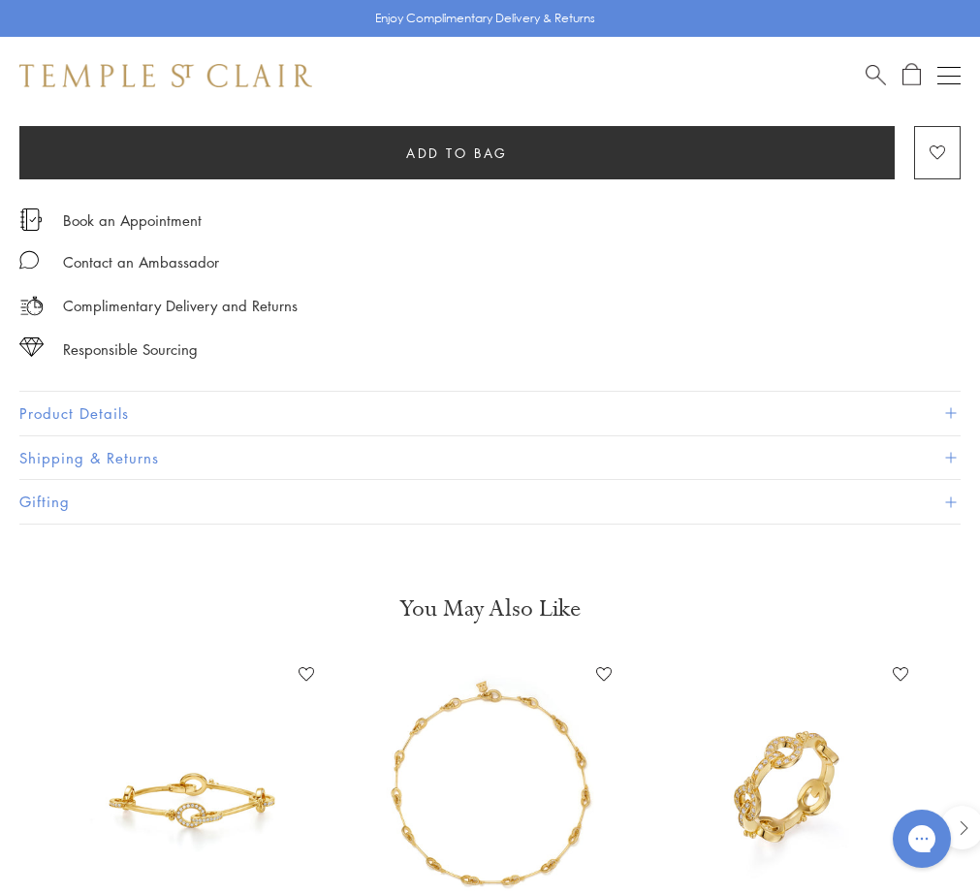
click at [57, 406] on button "Product Details" at bounding box center [489, 414] width 941 height 44
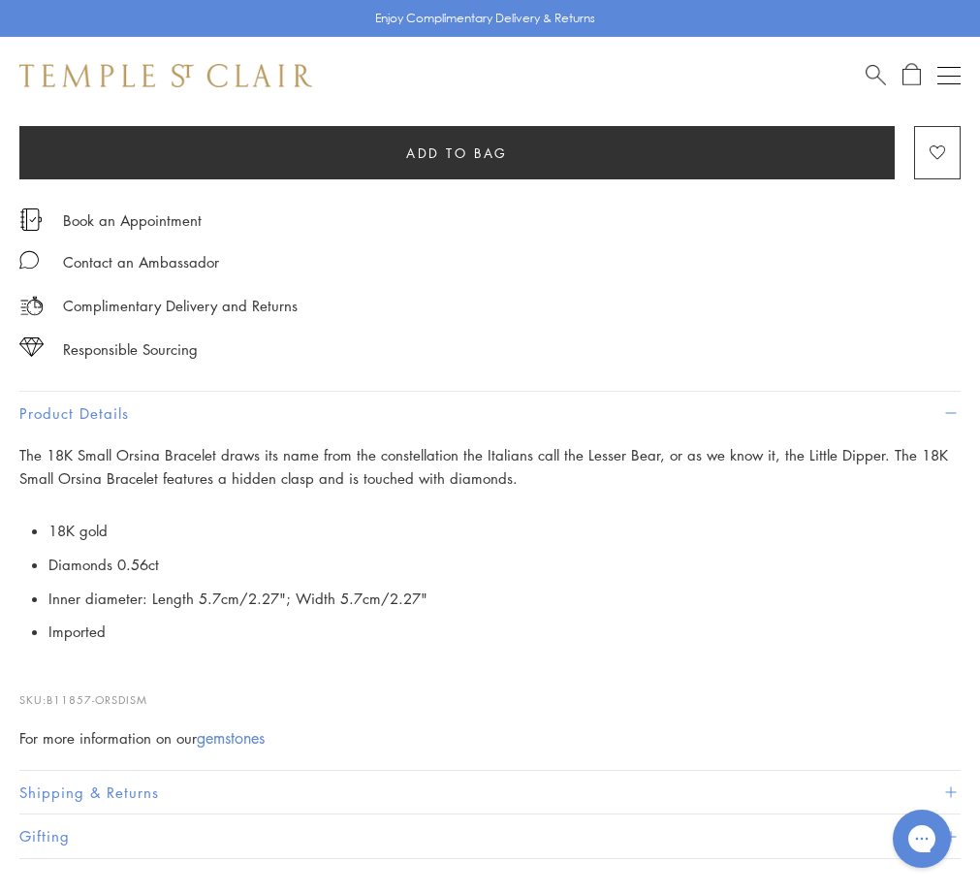
click at [506, 553] on li "Diamonds 0.56ct" at bounding box center [504, 565] width 912 height 34
